Goal: Information Seeking & Learning: Learn about a topic

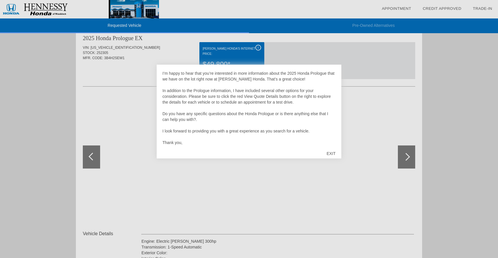
scroll to position [29, 0]
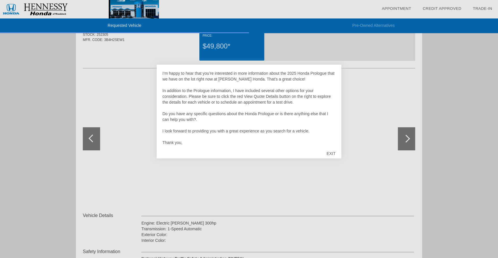
click at [334, 154] on div "EXIT" at bounding box center [331, 153] width 20 height 17
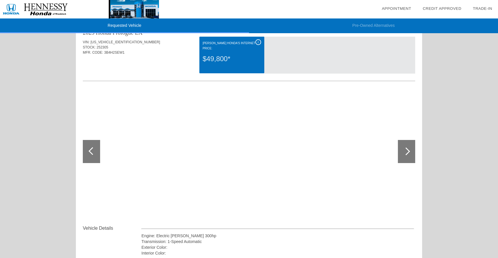
scroll to position [0, 0]
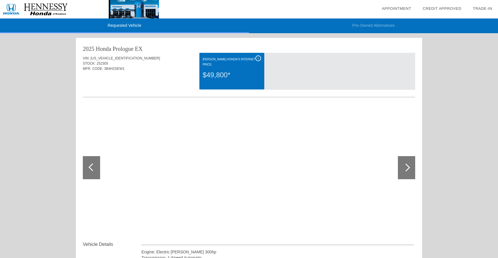
click at [410, 169] on div at bounding box center [406, 167] width 17 height 23
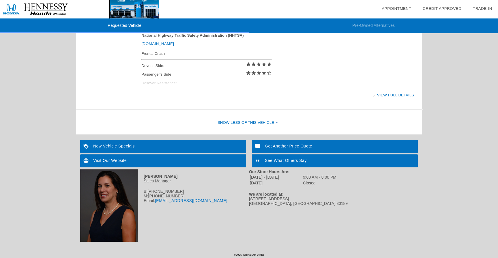
scroll to position [253, 0]
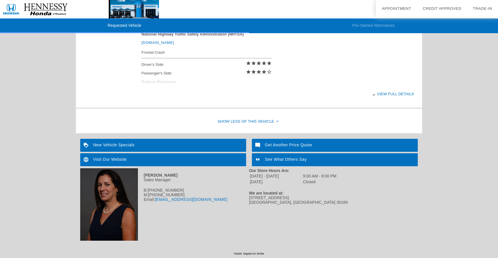
click at [391, 94] on div "View full details" at bounding box center [277, 94] width 272 height 14
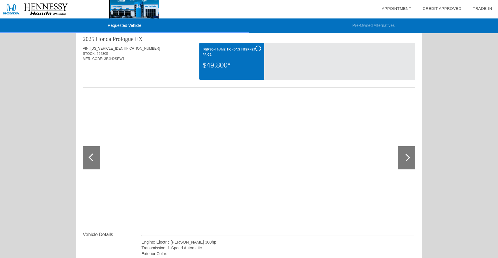
scroll to position [0, 0]
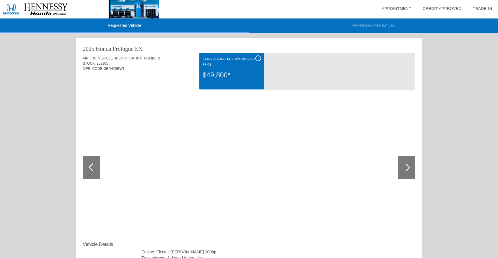
click at [408, 166] on div at bounding box center [406, 167] width 8 height 8
click at [95, 170] on div at bounding box center [91, 167] width 17 height 23
click at [234, 67] on div "$49,800*" at bounding box center [231, 74] width 58 height 15
click at [206, 77] on div "$49,800*" at bounding box center [231, 74] width 58 height 15
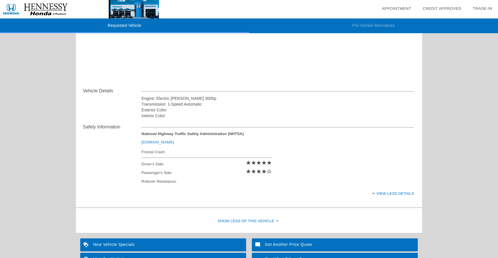
scroll to position [123, 0]
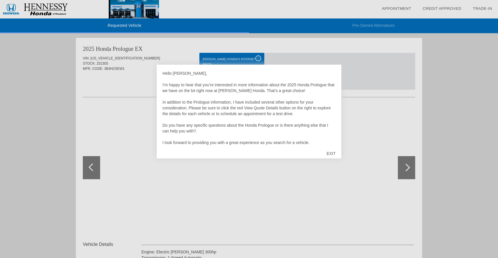
scroll to position [12, 0]
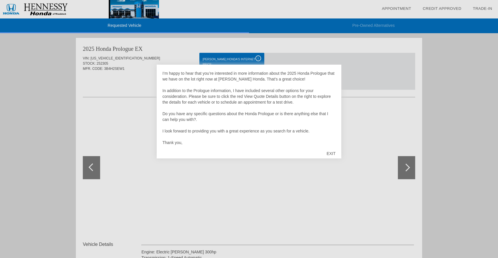
click at [331, 153] on div "EXIT" at bounding box center [331, 153] width 20 height 17
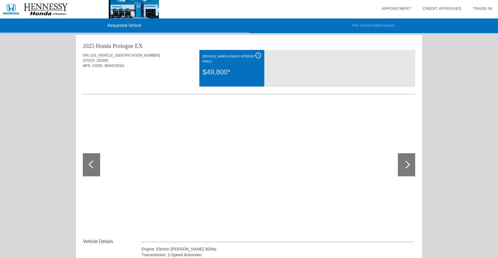
scroll to position [0, 0]
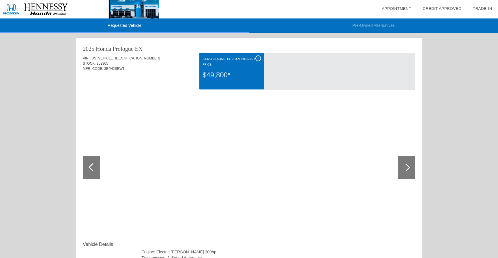
click at [259, 58] on div "i" at bounding box center [258, 58] width 6 height 6
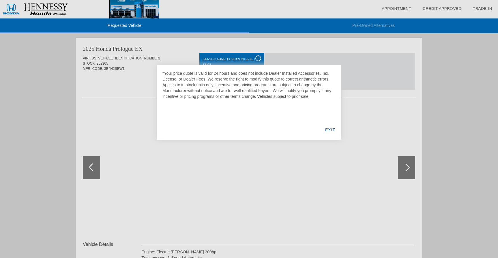
click at [327, 130] on div "EXIT" at bounding box center [330, 130] width 22 height 20
